Goal: Navigation & Orientation: Find specific page/section

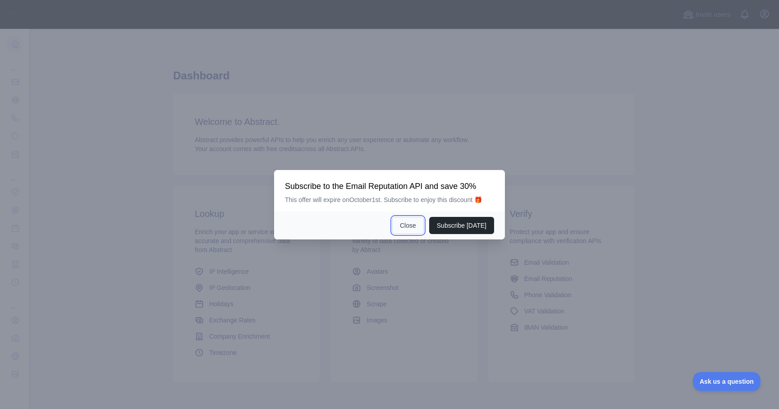
click at [415, 228] on button "Close" at bounding box center [408, 225] width 32 height 17
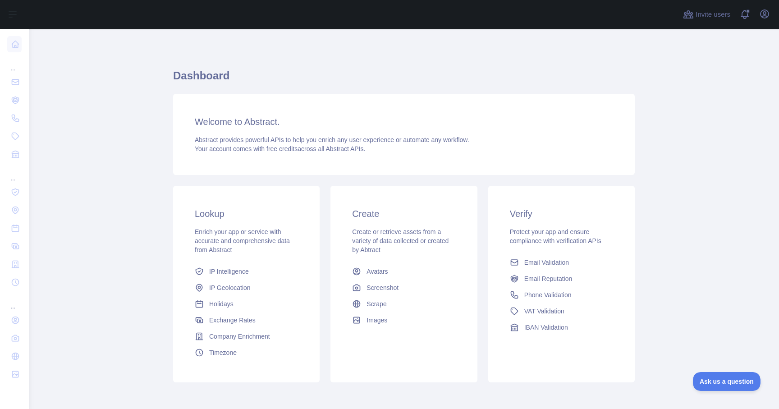
click at [106, 132] on main "Dashboard Welcome to Abstract. Abstract provides powerful APIs to help you enri…" at bounding box center [404, 219] width 750 height 380
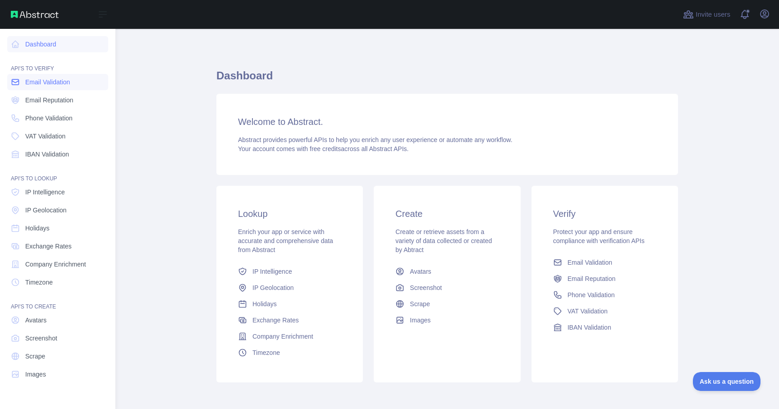
click at [55, 86] on span "Email Validation" at bounding box center [47, 82] width 45 height 9
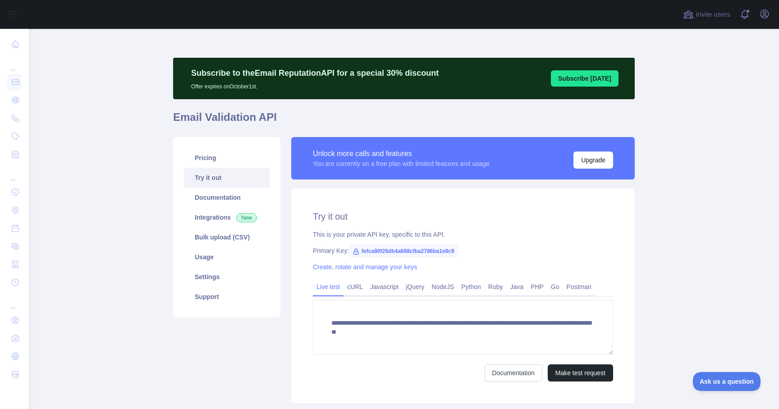
click at [396, 252] on span "fefca80f26db4a688cfba2786ba1e9c9" at bounding box center [403, 251] width 109 height 14
click at [83, 103] on main "**********" at bounding box center [404, 219] width 750 height 380
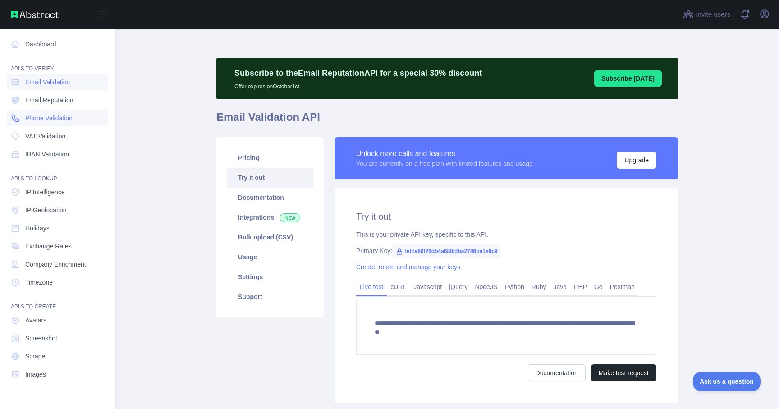
click at [16, 116] on icon at bounding box center [15, 118] width 9 height 9
click at [55, 84] on span "Email Validation" at bounding box center [47, 82] width 45 height 9
click at [53, 98] on span "Email Reputation" at bounding box center [49, 100] width 48 height 9
click at [47, 128] on link "VAT Validation" at bounding box center [57, 136] width 101 height 16
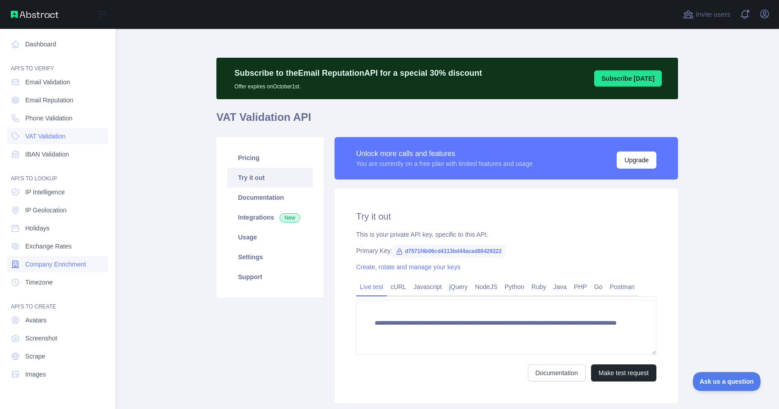
click at [54, 265] on span "Company Enrichment" at bounding box center [55, 264] width 61 height 9
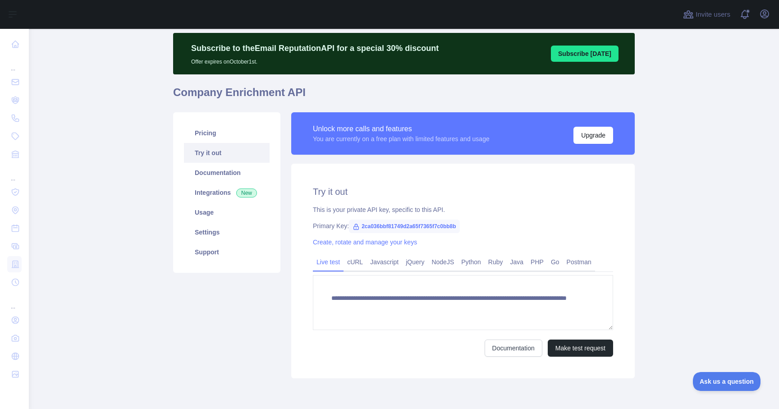
scroll to position [61, 0]
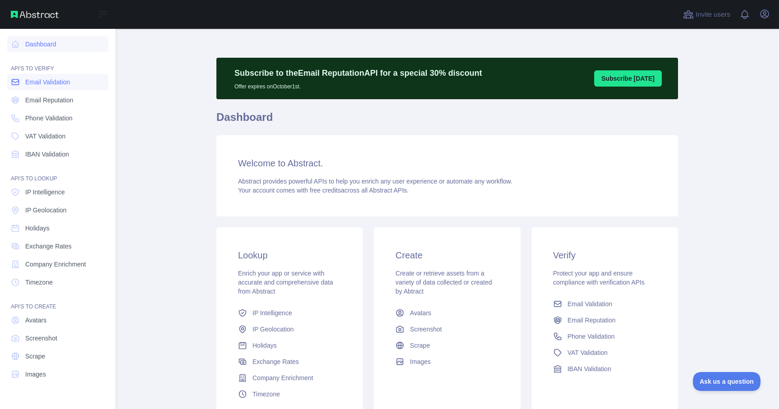
click at [28, 80] on span "Email Validation" at bounding box center [47, 82] width 45 height 9
